Goal: Entertainment & Leisure: Consume media (video, audio)

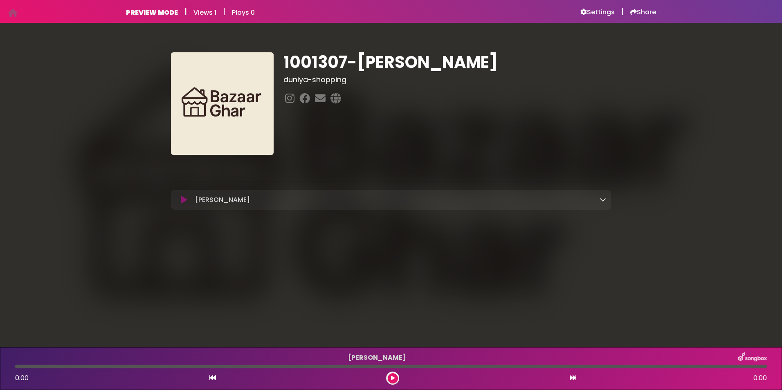
click at [605, 202] on icon at bounding box center [602, 199] width 7 height 7
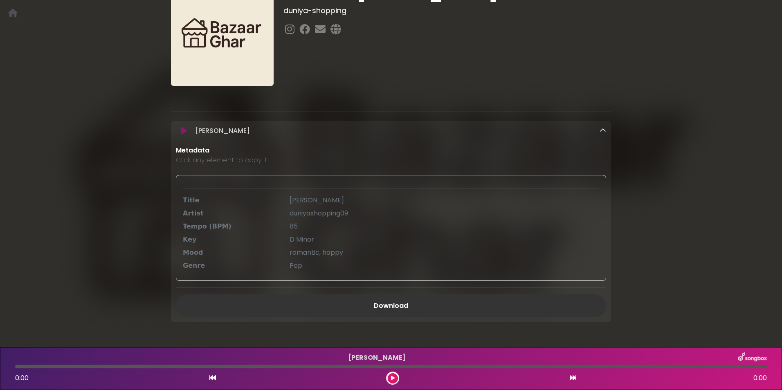
scroll to position [99, 0]
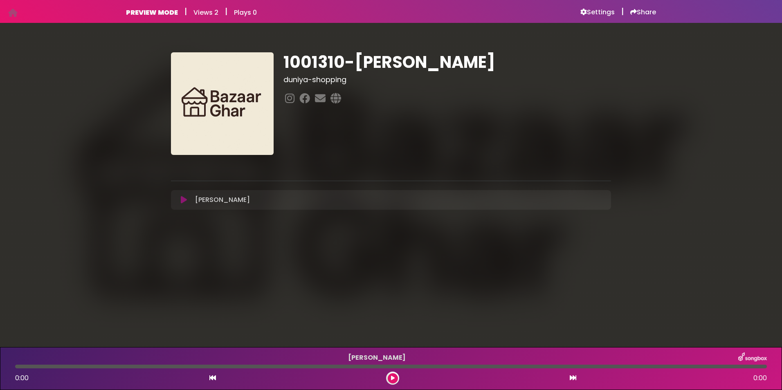
click at [181, 201] on icon at bounding box center [184, 200] width 6 height 8
click at [182, 196] on icon at bounding box center [184, 200] width 6 height 8
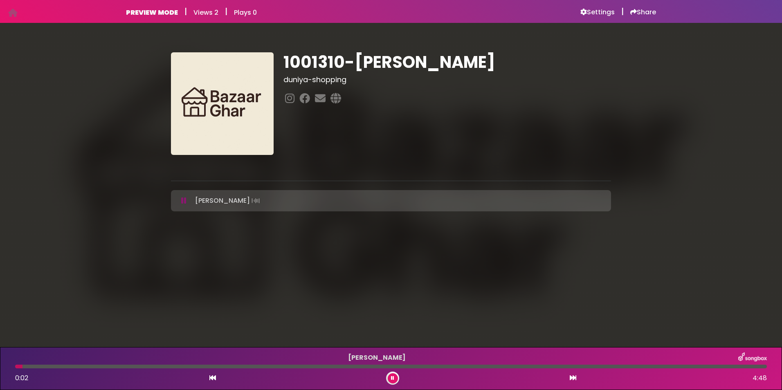
click at [49, 367] on div at bounding box center [390, 367] width 751 height 4
click at [103, 367] on div at bounding box center [390, 367] width 751 height 4
click at [199, 365] on div at bounding box center [390, 367] width 751 height 4
click at [337, 365] on div at bounding box center [390, 367] width 751 height 4
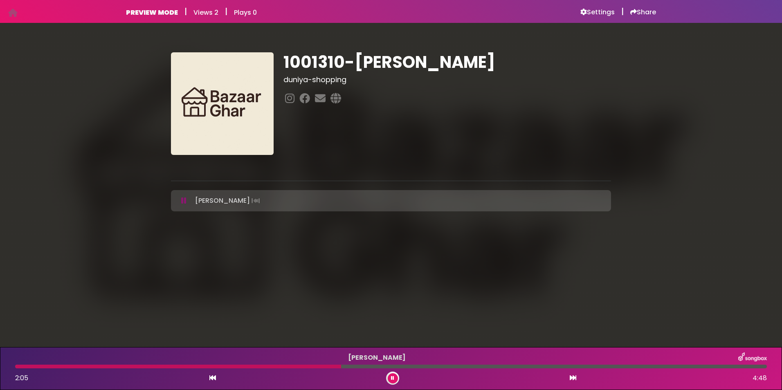
click at [409, 366] on div at bounding box center [390, 367] width 751 height 4
click at [529, 366] on div at bounding box center [390, 367] width 751 height 4
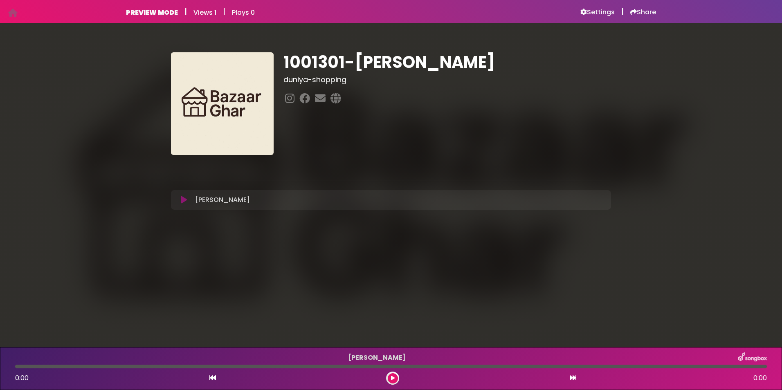
click at [181, 198] on icon at bounding box center [184, 200] width 6 height 8
click at [185, 202] on icon at bounding box center [184, 200] width 6 height 8
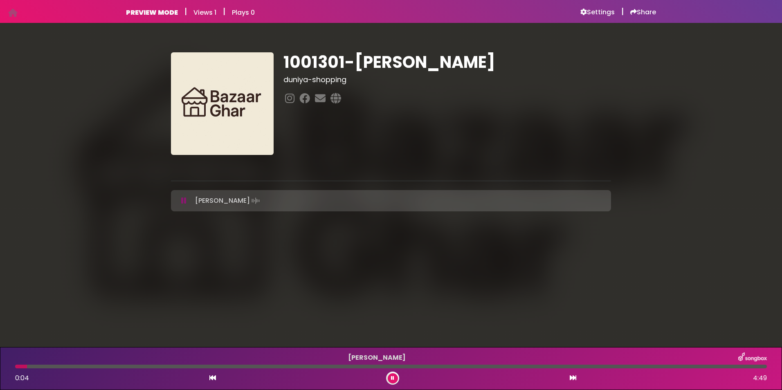
click at [128, 365] on div at bounding box center [390, 367] width 751 height 4
click at [426, 365] on div at bounding box center [390, 367] width 751 height 4
